Goal: Check status: Check status

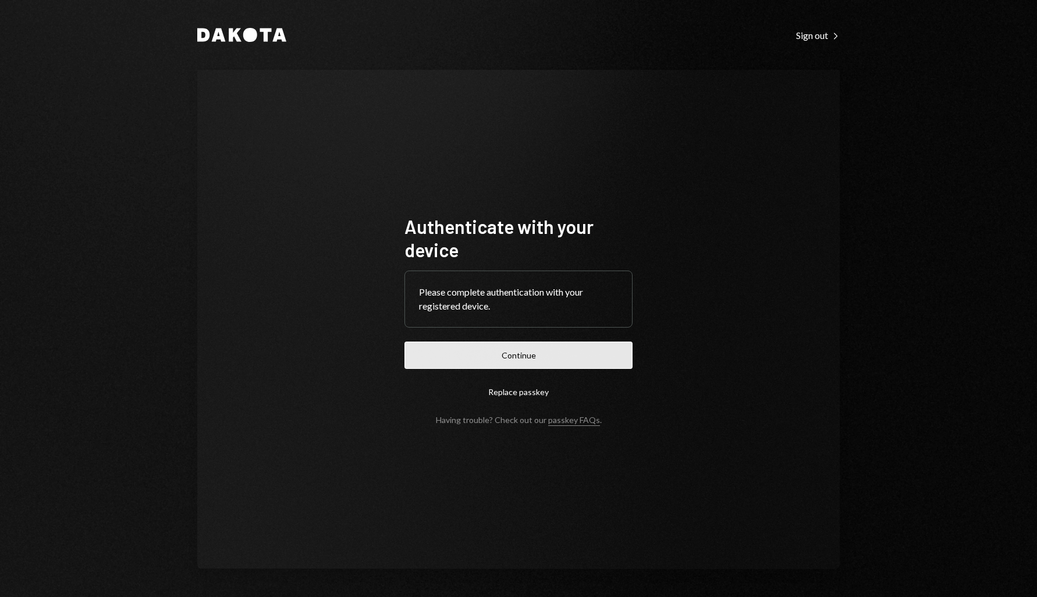
click at [513, 344] on button "Continue" at bounding box center [518, 355] width 228 height 27
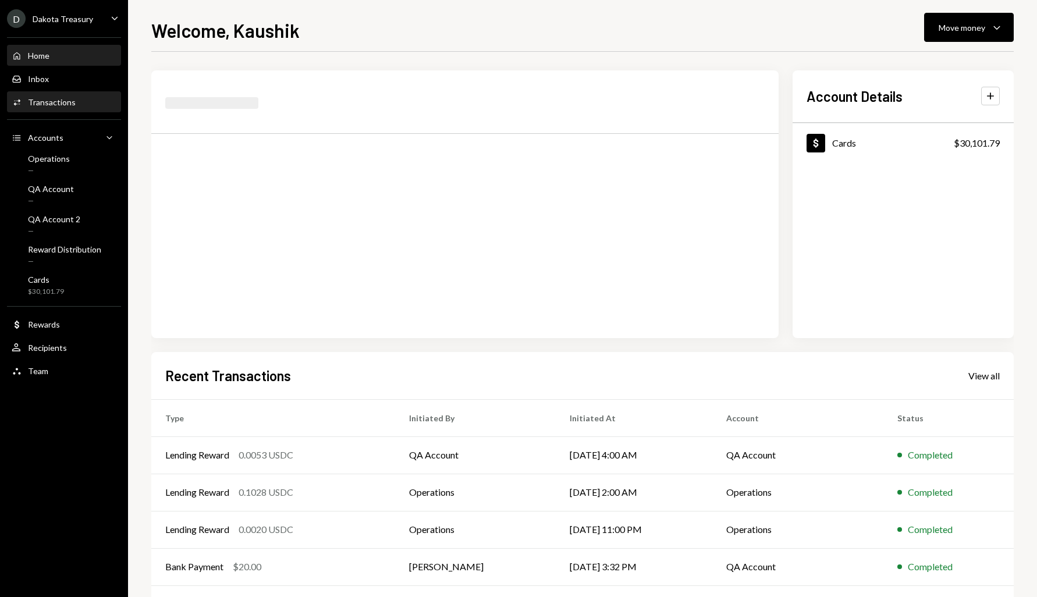
click at [96, 111] on div "Activities Transactions" at bounding box center [64, 103] width 105 height 20
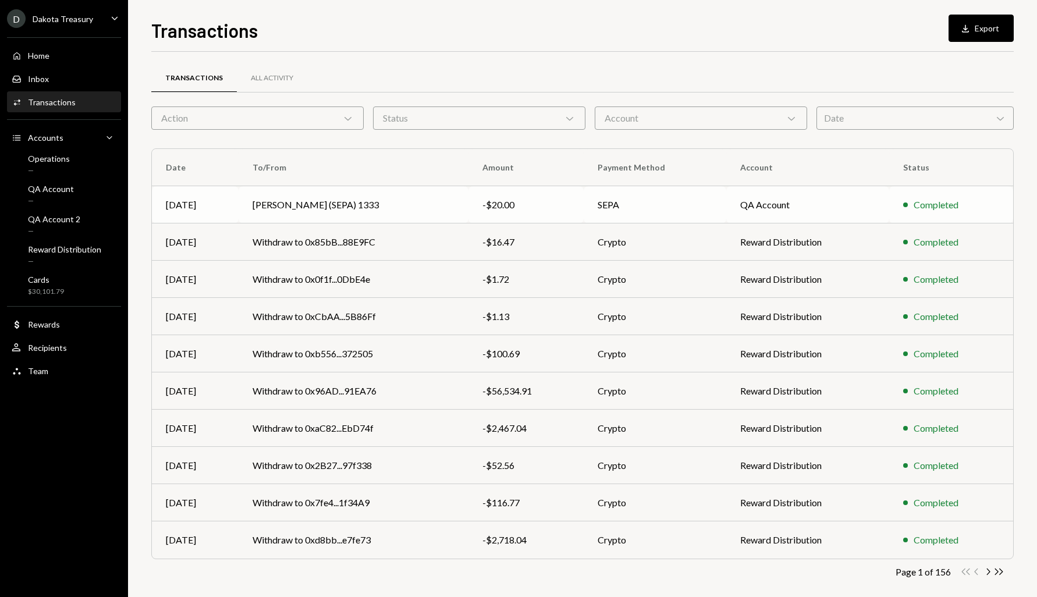
click at [346, 212] on td "Gabe Wise (SEPA) 1333" at bounding box center [354, 204] width 230 height 37
